Goal: Information Seeking & Learning: Check status

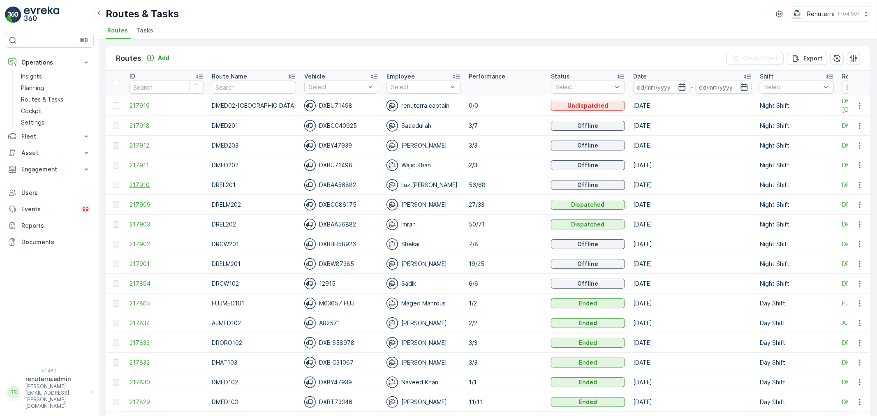
click at [140, 186] on span "217910" at bounding box center [167, 185] width 74 height 8
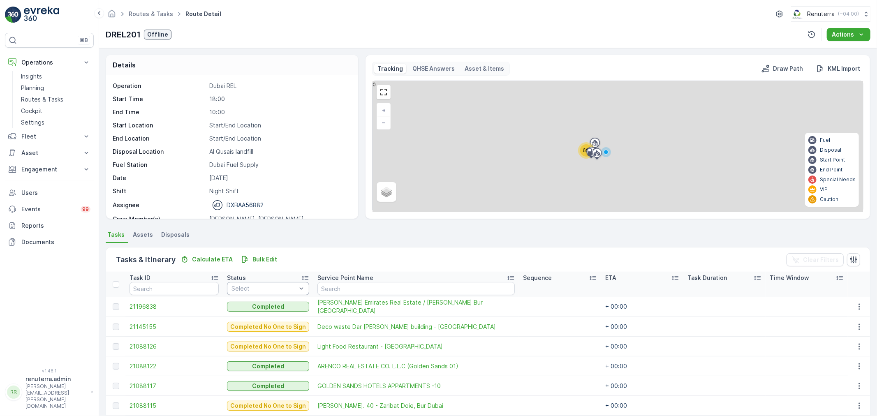
click at [266, 294] on div "Select" at bounding box center [268, 288] width 82 height 13
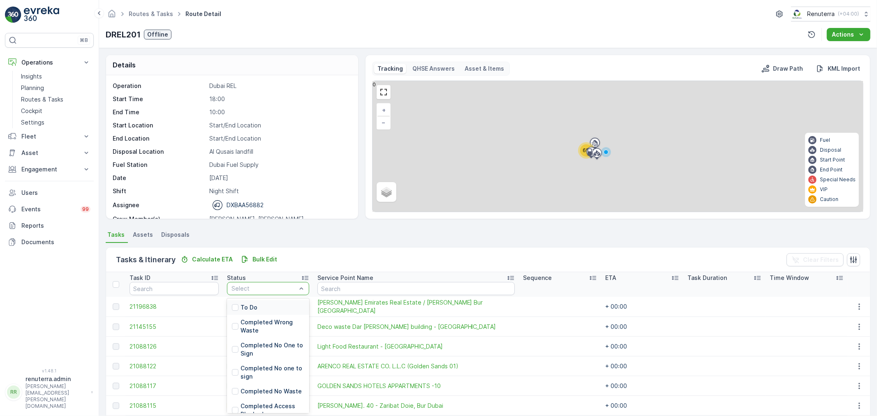
click at [255, 303] on div "To Do" at bounding box center [268, 307] width 82 height 15
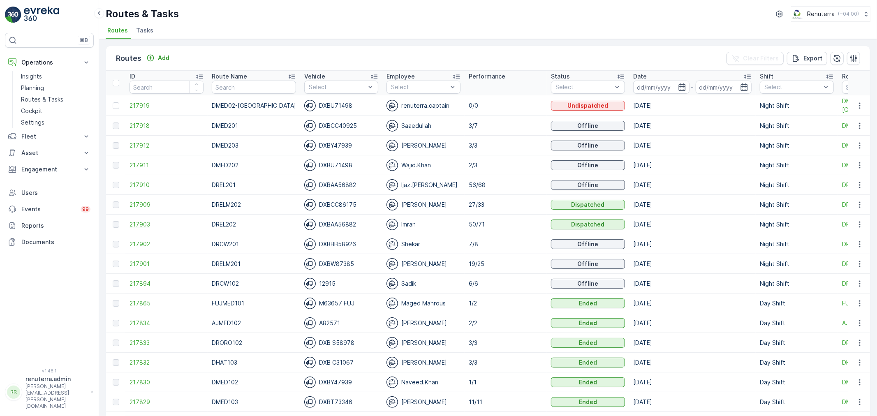
click at [134, 222] on span "217903" at bounding box center [167, 224] width 74 height 8
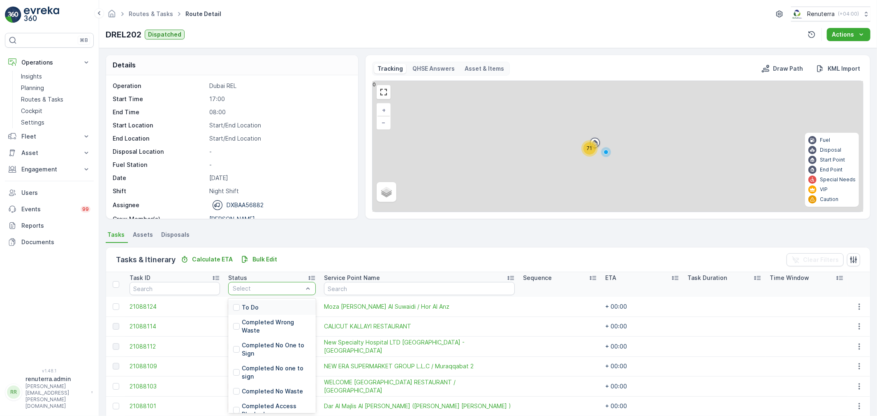
click at [253, 286] on div at bounding box center [268, 288] width 72 height 7
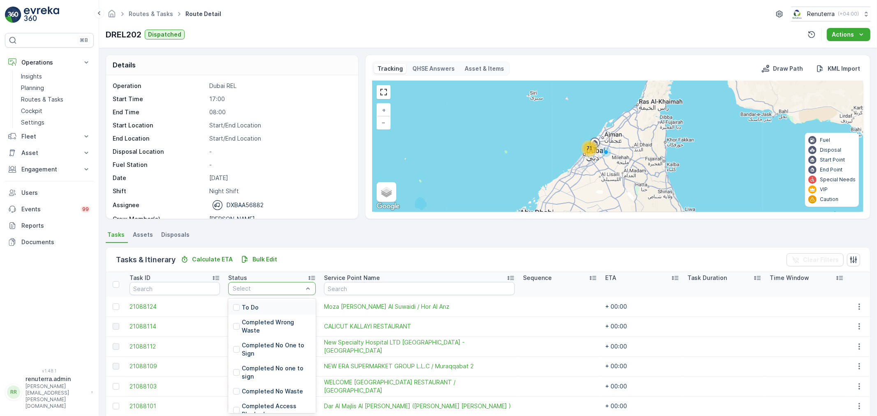
click at [247, 306] on p "To Do" at bounding box center [250, 307] width 17 height 8
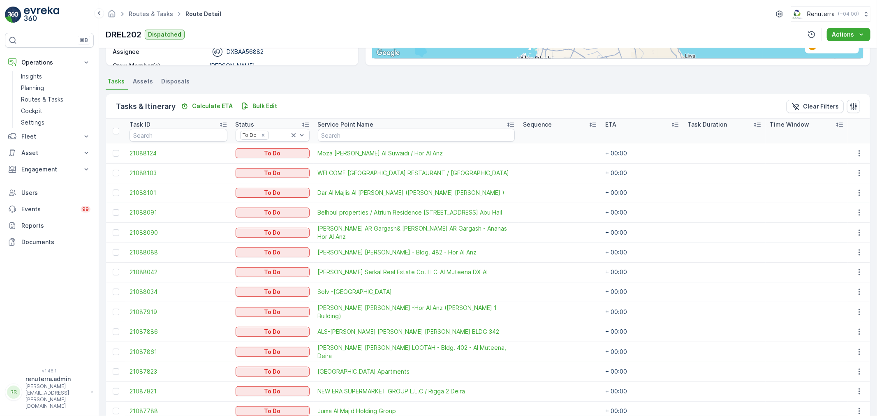
scroll to position [102, 0]
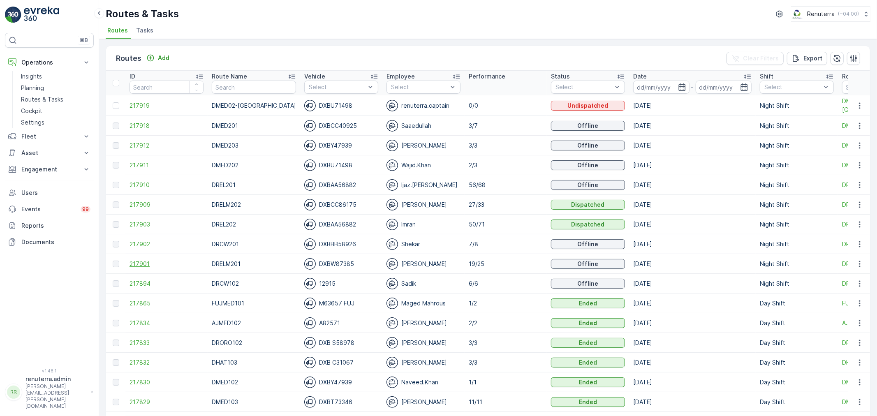
click at [146, 262] on span "217901" at bounding box center [167, 264] width 74 height 8
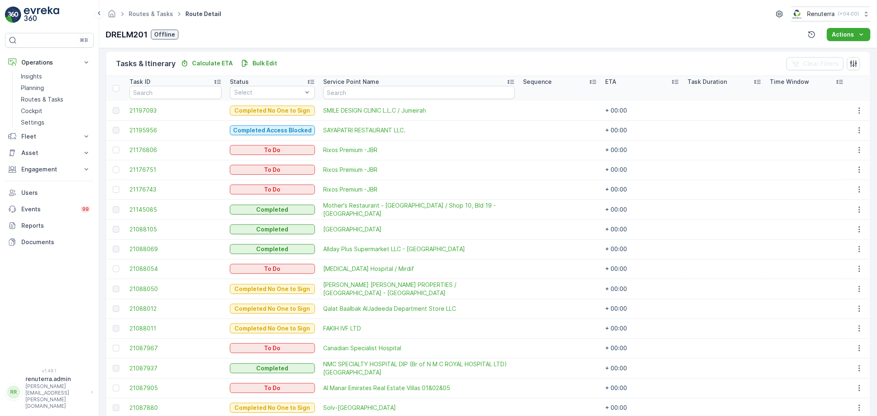
scroll to position [43, 0]
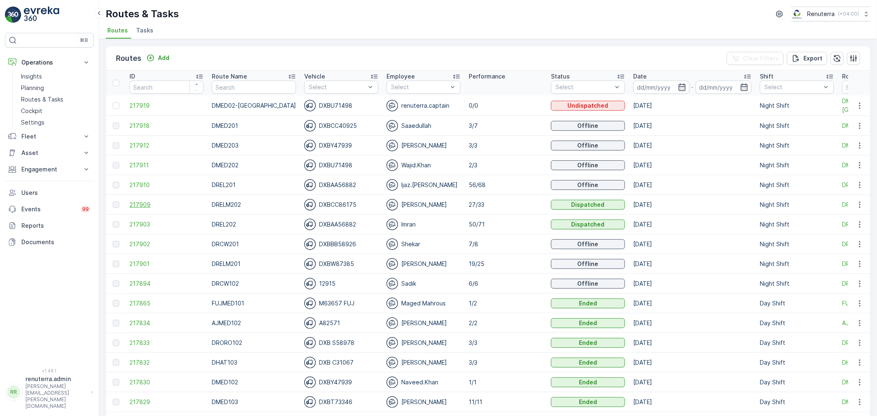
click at [141, 203] on span "217909" at bounding box center [167, 205] width 74 height 8
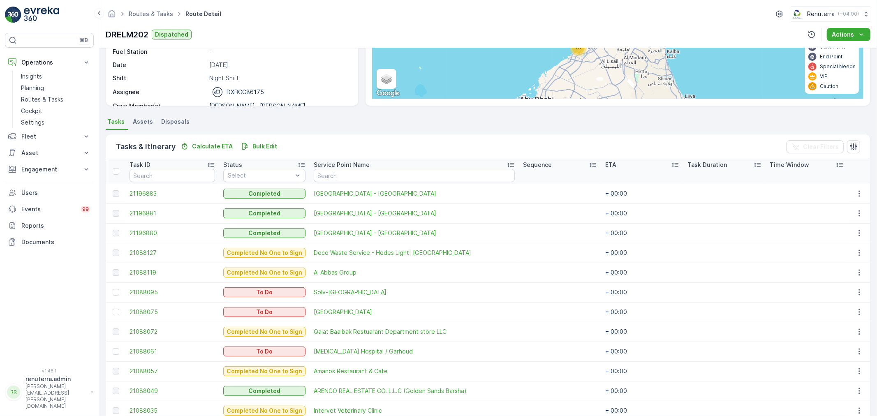
scroll to position [91, 0]
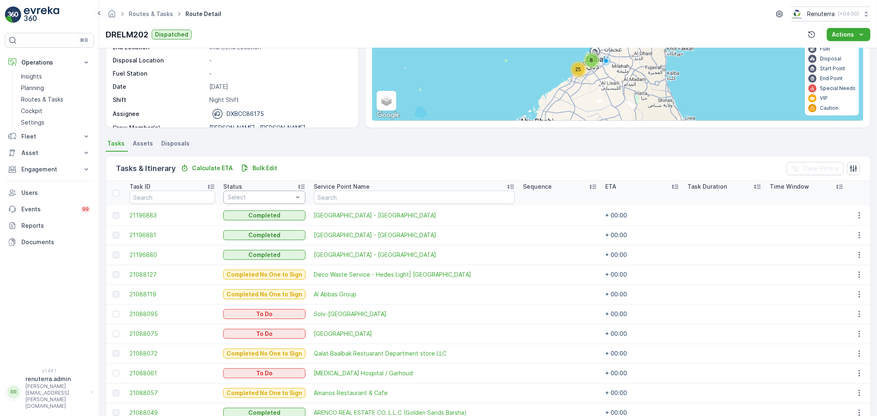
click at [256, 198] on div at bounding box center [260, 197] width 67 height 7
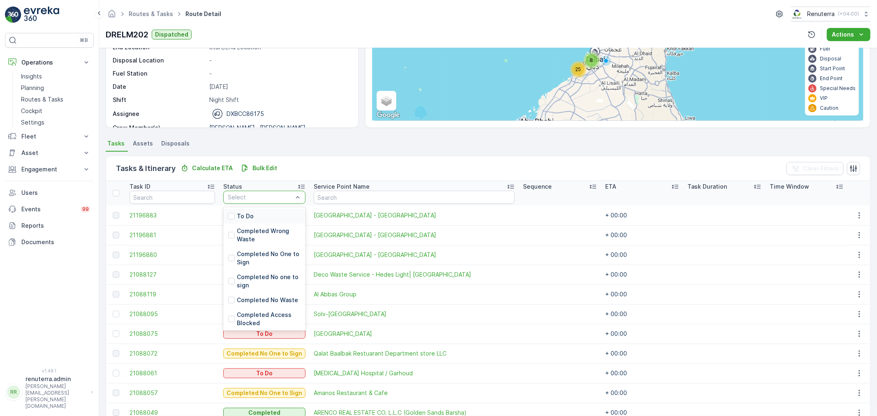
click at [252, 213] on p "To Do" at bounding box center [245, 216] width 17 height 8
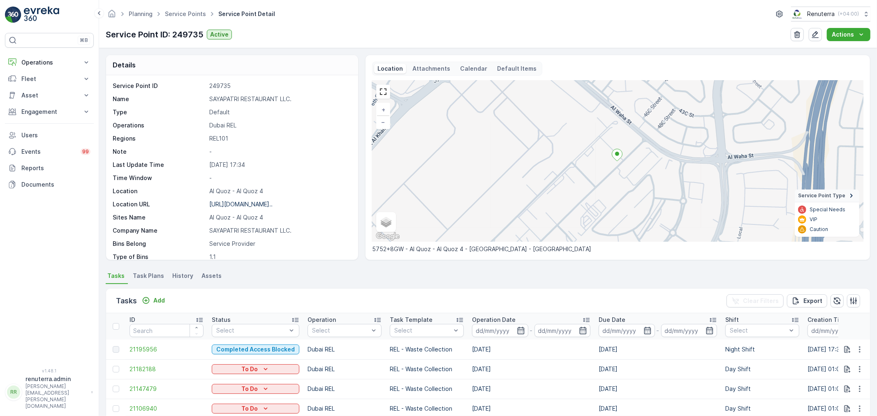
scroll to position [137, 0]
